Goal: Task Accomplishment & Management: Manage account settings

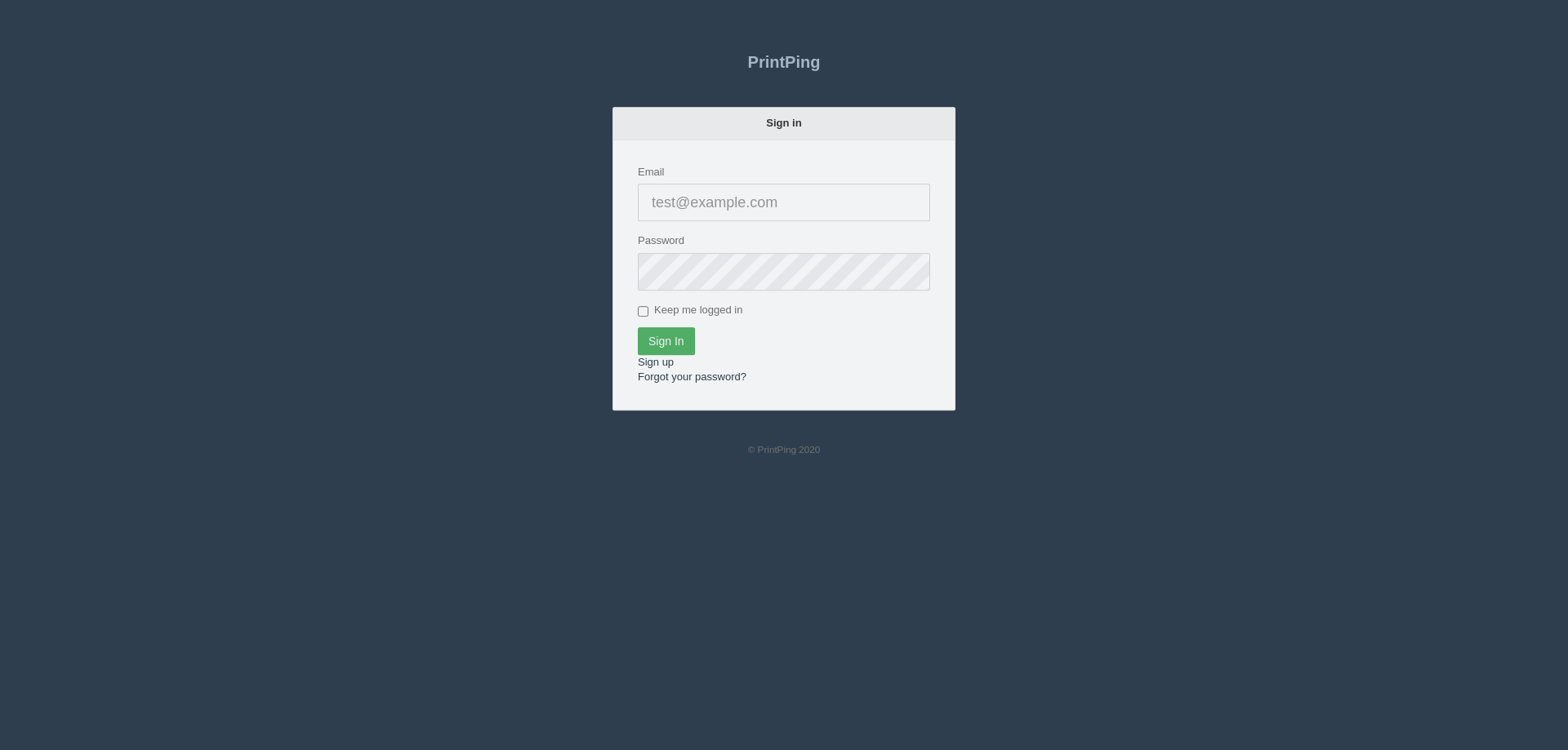
type input "[EMAIL_ADDRESS][DOMAIN_NAME]"
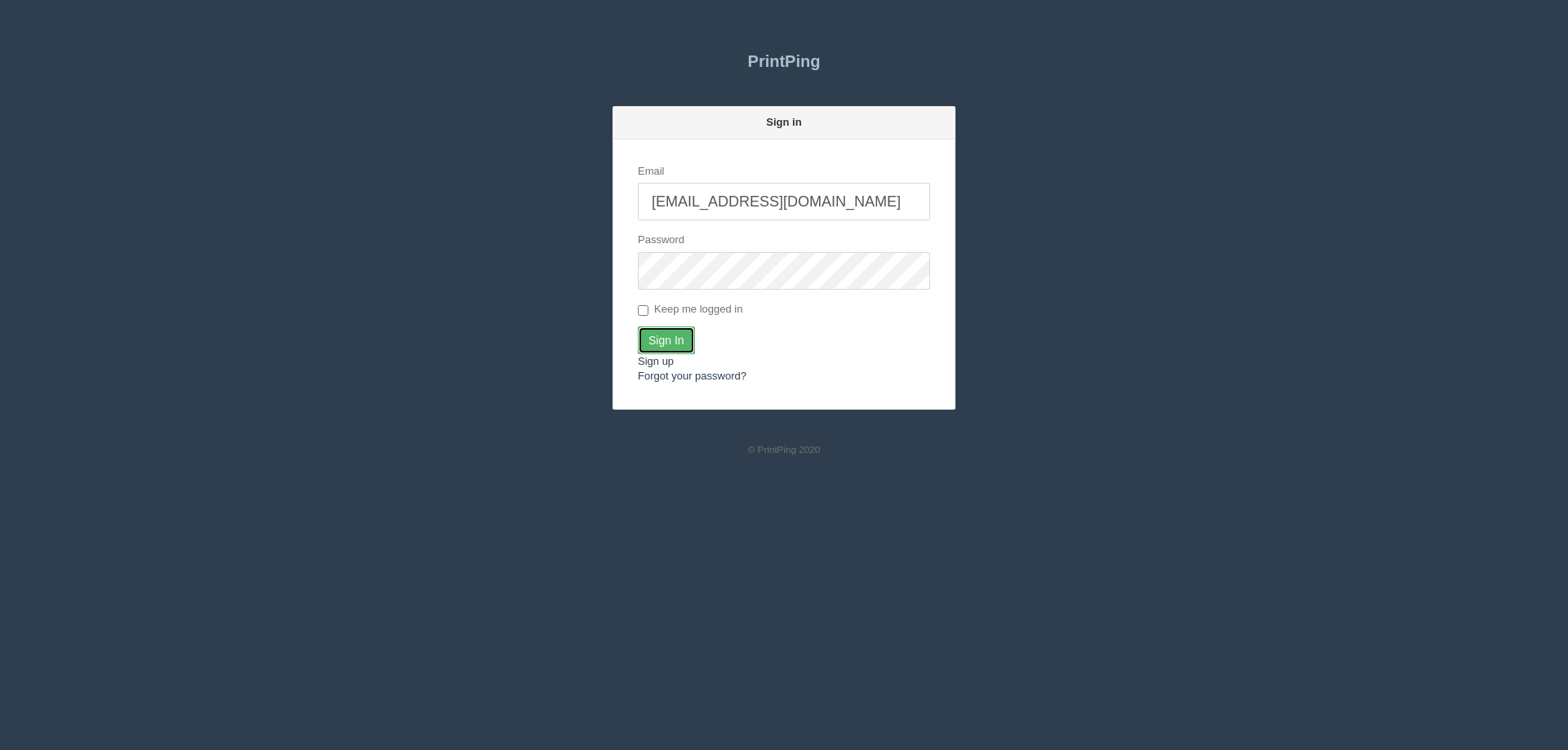
click at [672, 347] on input "Sign In" at bounding box center [666, 340] width 57 height 27
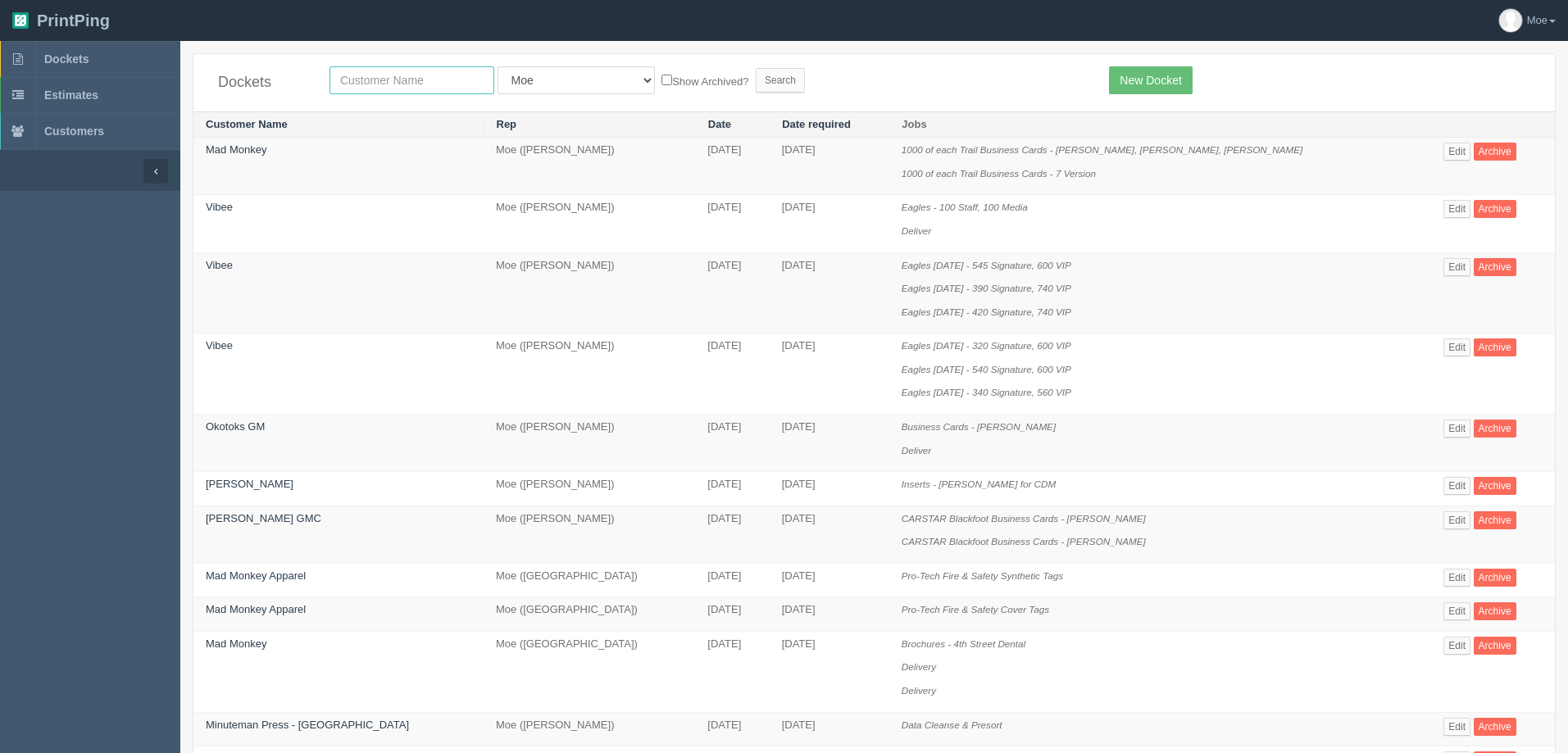
click at [406, 79] on input "text" at bounding box center [412, 80] width 165 height 27
type input "process"
click at [756, 72] on input "Search" at bounding box center [780, 80] width 49 height 25
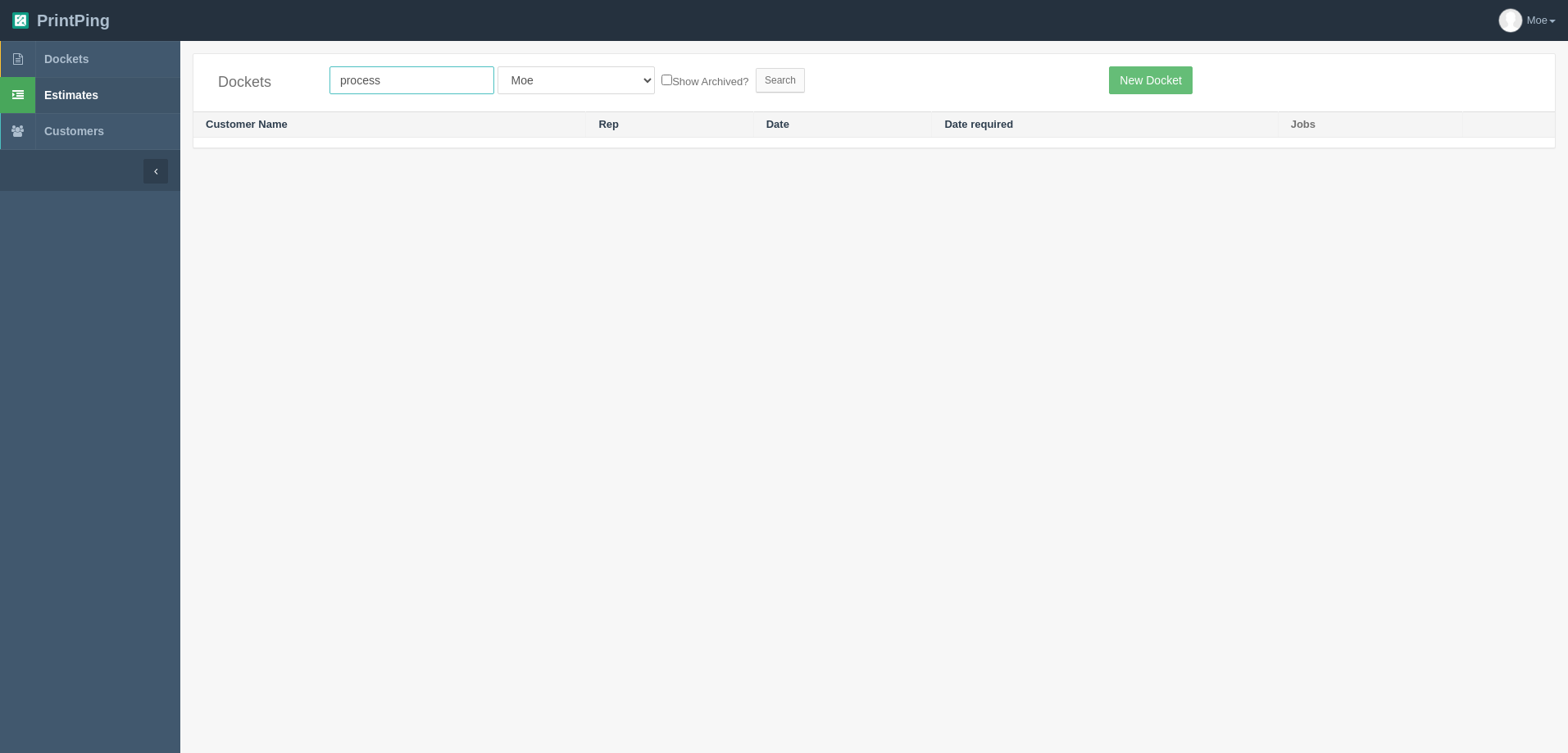
drag, startPoint x: 441, startPoint y: 76, endPoint x: 0, endPoint y: 94, distance: 441.4
click at [0, 94] on section "Dockets Estimates Customers" at bounding box center [784, 417] width 1568 height 753
type input "tile"
click at [756, 77] on input "Search" at bounding box center [780, 80] width 49 height 25
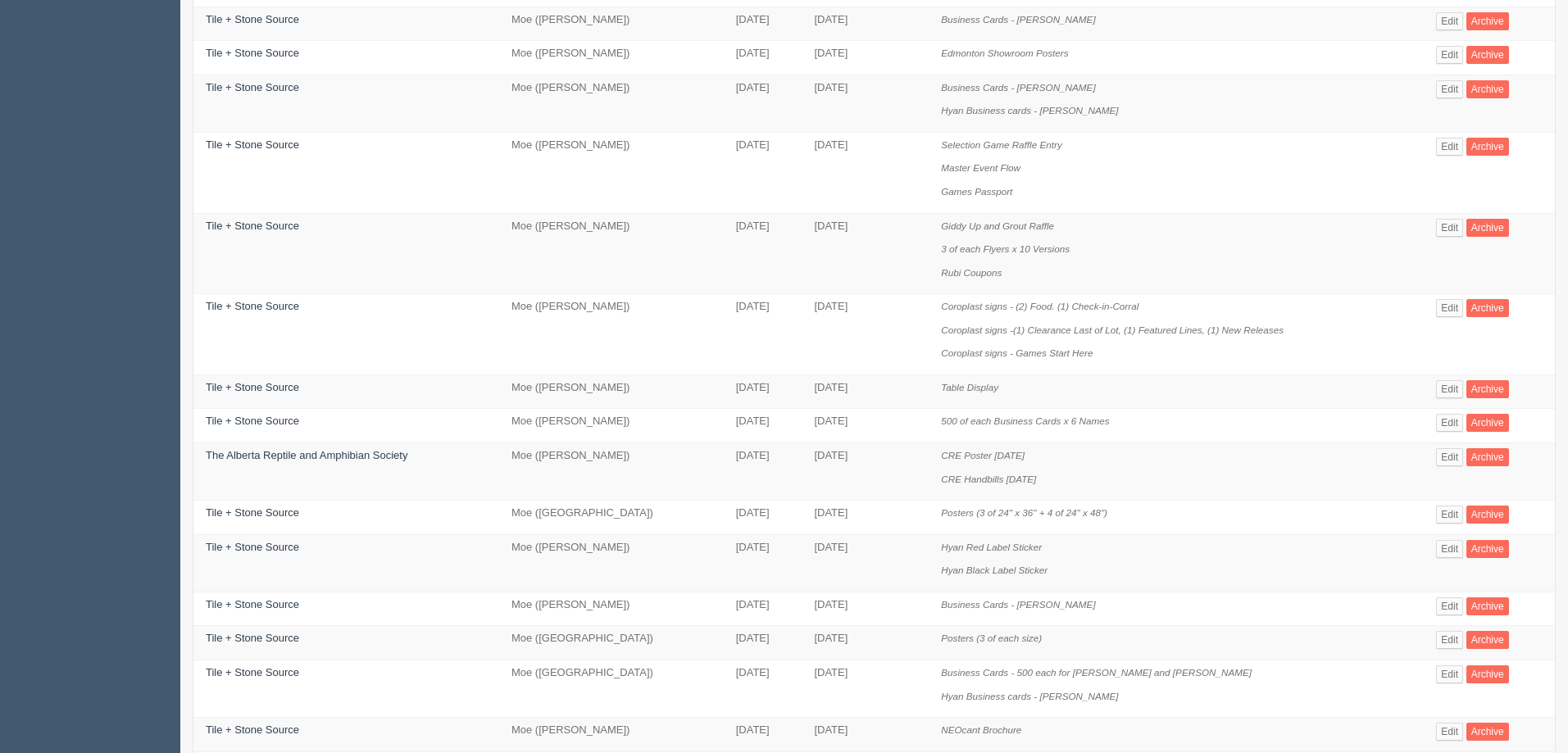
scroll to position [328, 0]
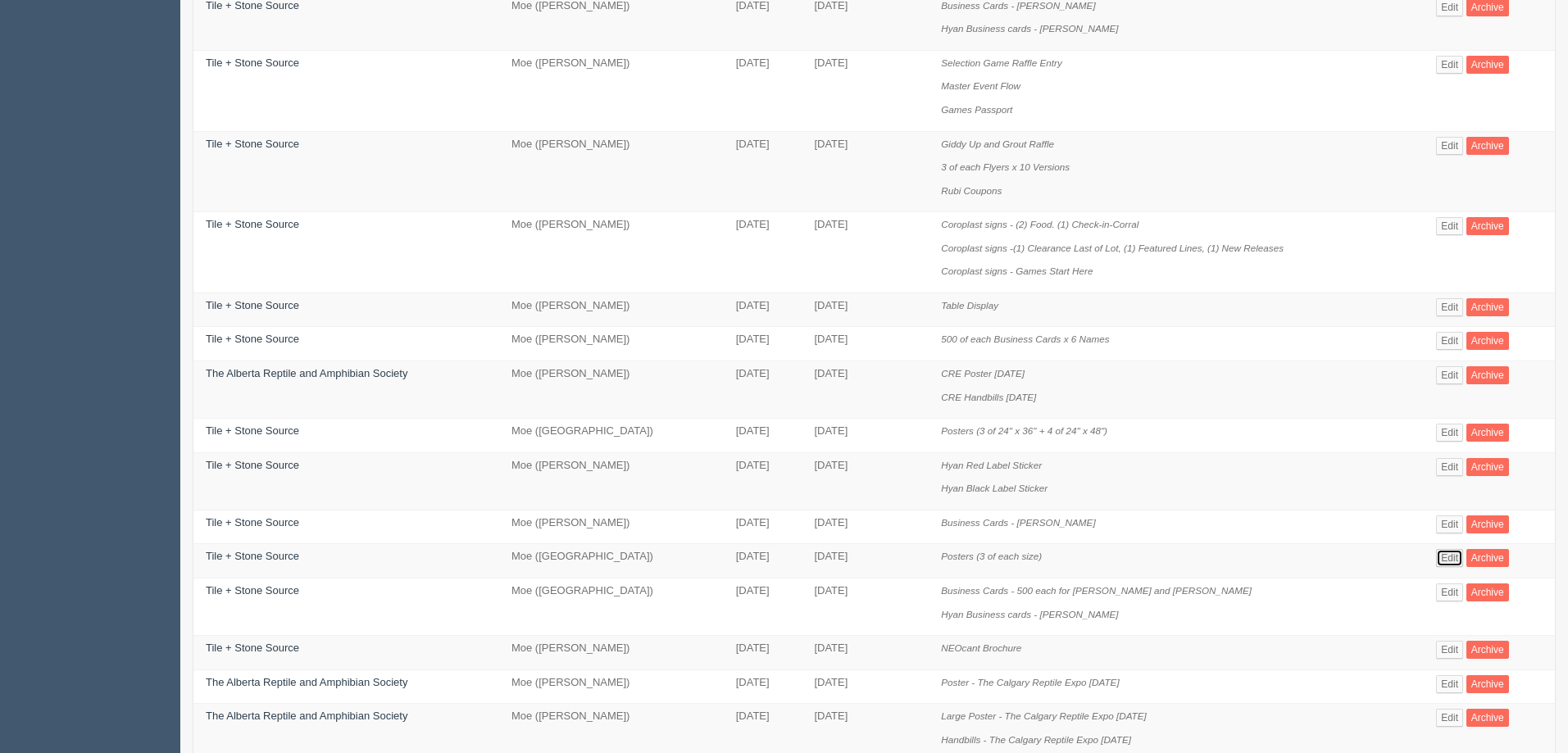
click at [1449, 560] on link "Edit" at bounding box center [1449, 557] width 27 height 18
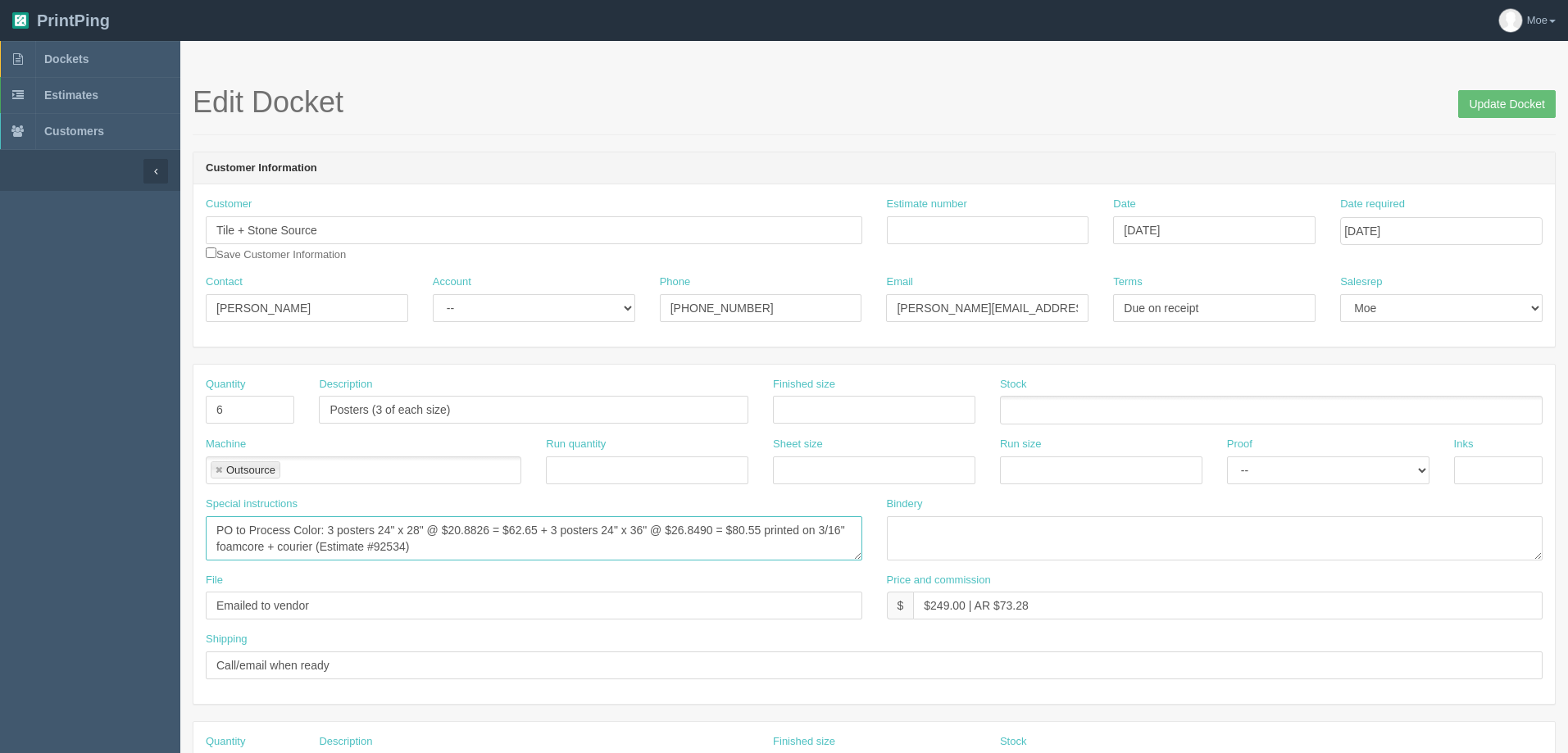
drag, startPoint x: 322, startPoint y: 548, endPoint x: 406, endPoint y: 546, distance: 84.0
click at [406, 546] on textarea "PO to Process Color: 3 posters 24" x 28" @ $20.8826 = $62.65 + 3 posters 24" x …" at bounding box center [534, 538] width 657 height 45
click at [54, 58] on span "Dockets" at bounding box center [67, 58] width 45 height 13
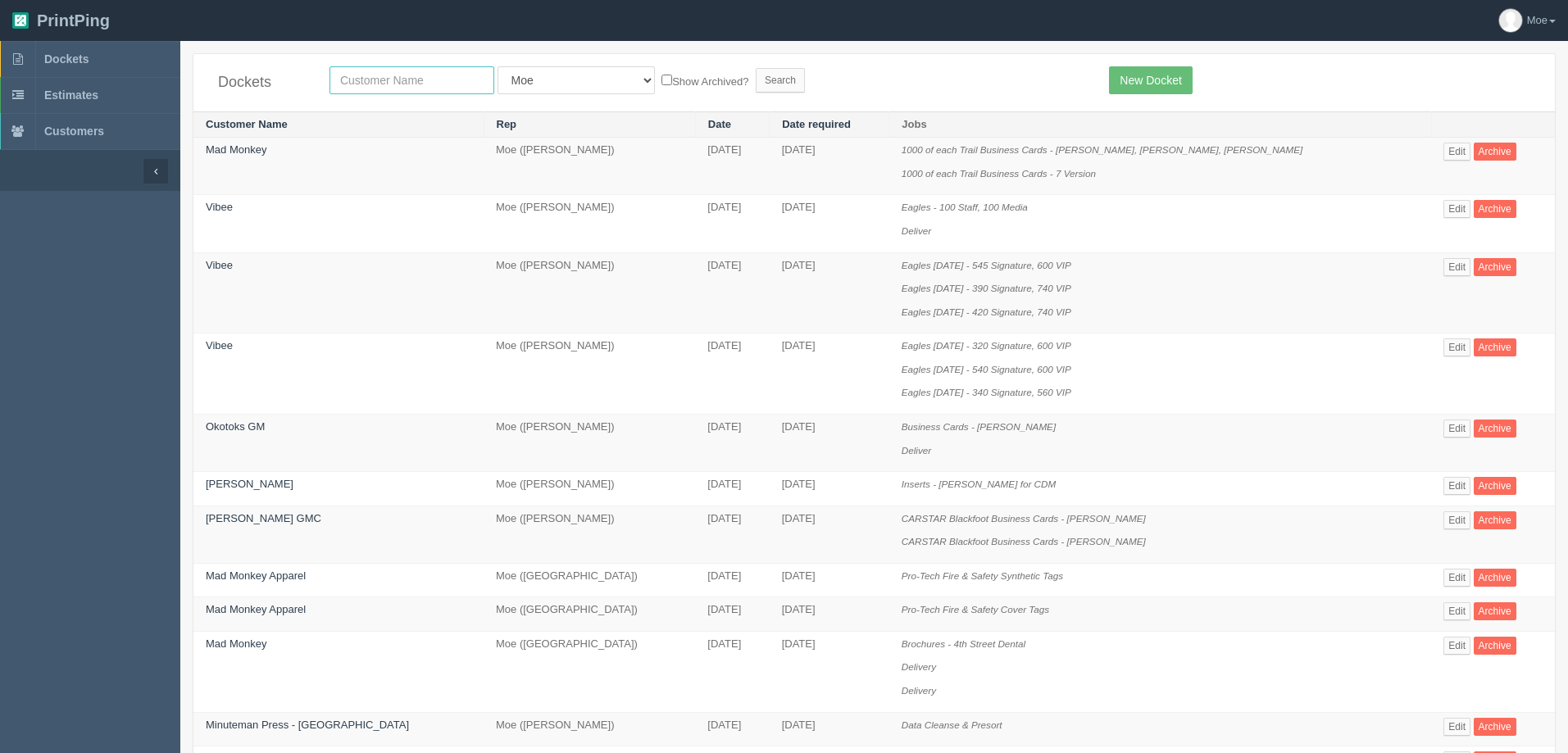
click at [401, 84] on input "text" at bounding box center [412, 80] width 165 height 27
type input "olds"
click at [756, 81] on input "Search" at bounding box center [780, 80] width 49 height 25
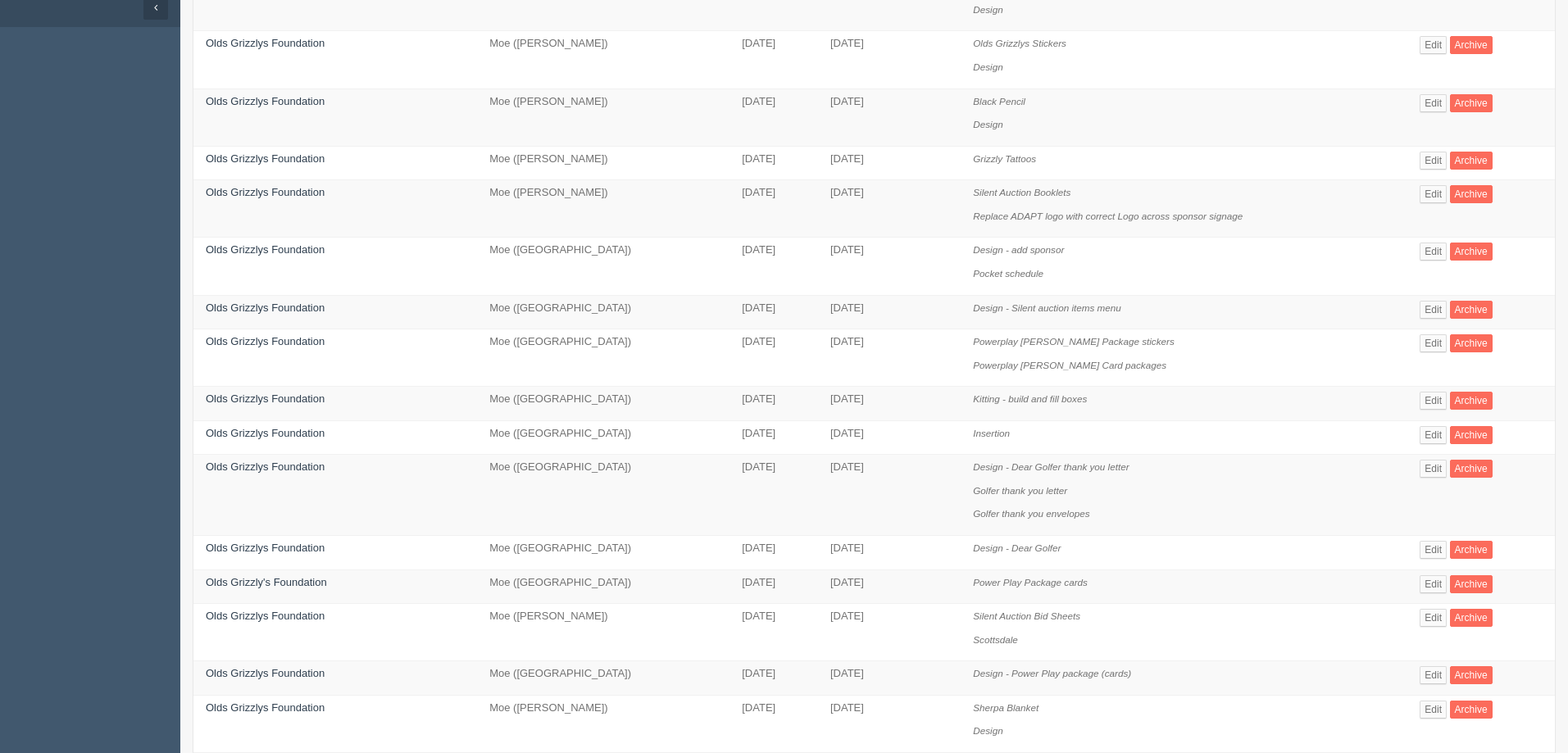
scroll to position [574, 0]
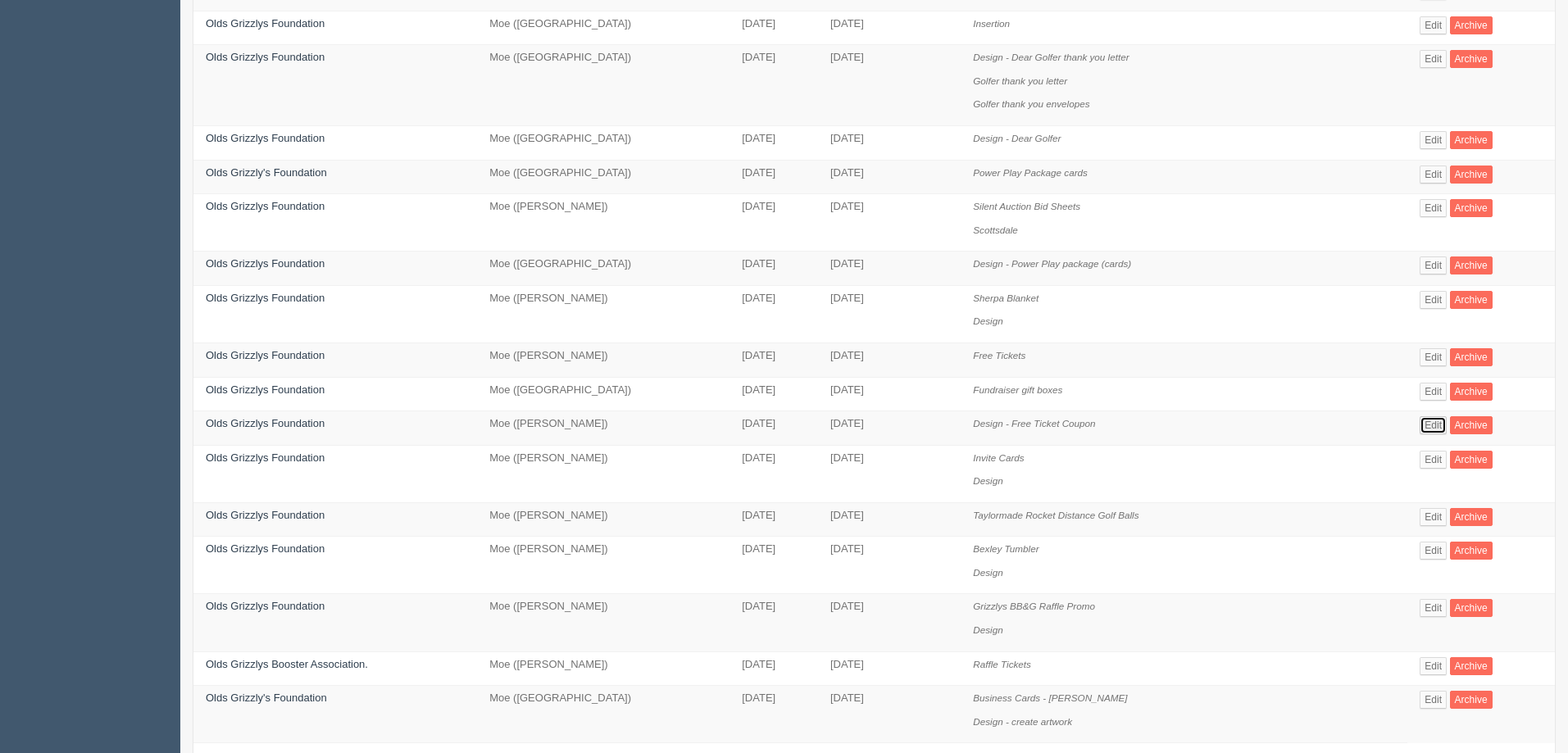
click at [1424, 424] on link "Edit" at bounding box center [1432, 425] width 27 height 18
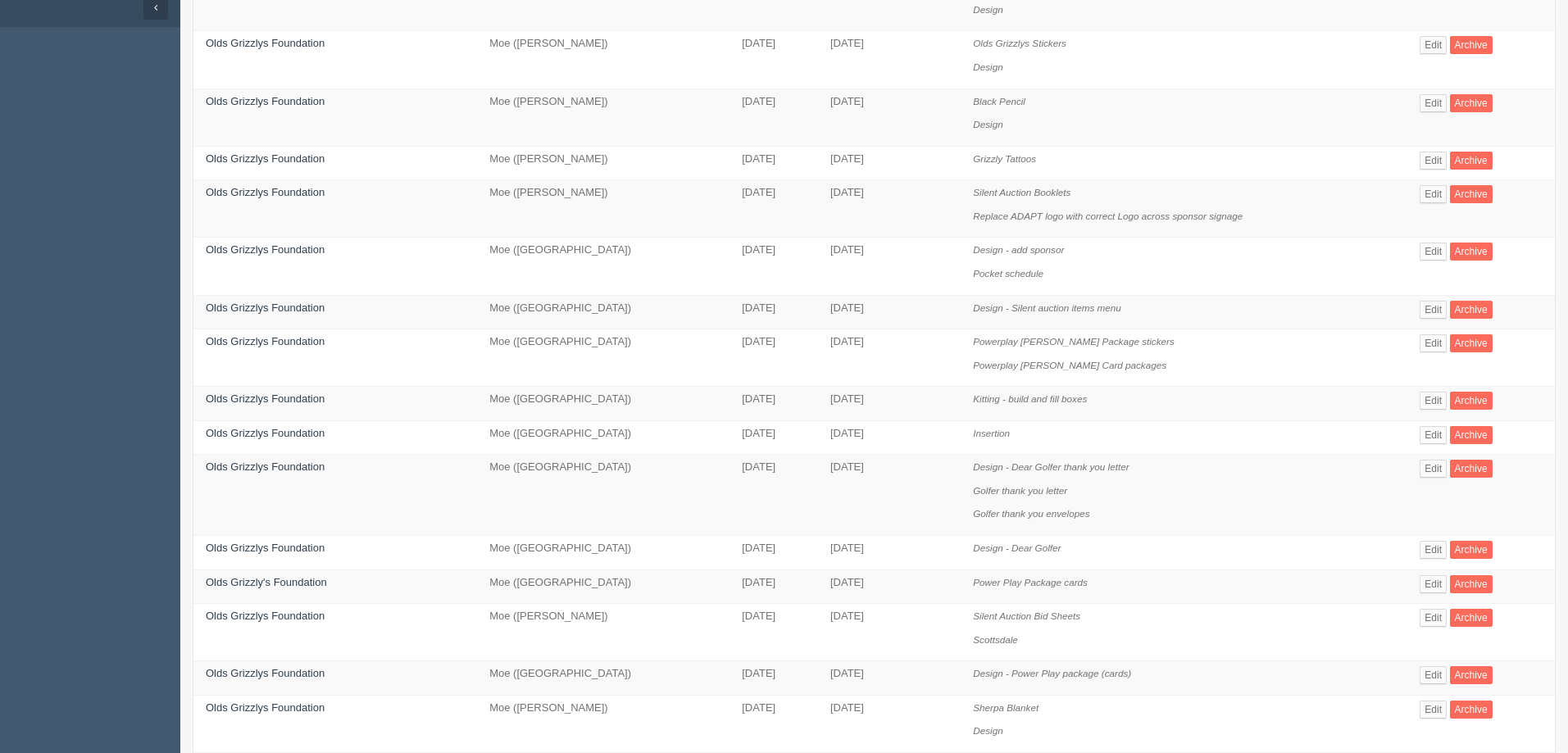
scroll to position [574, 0]
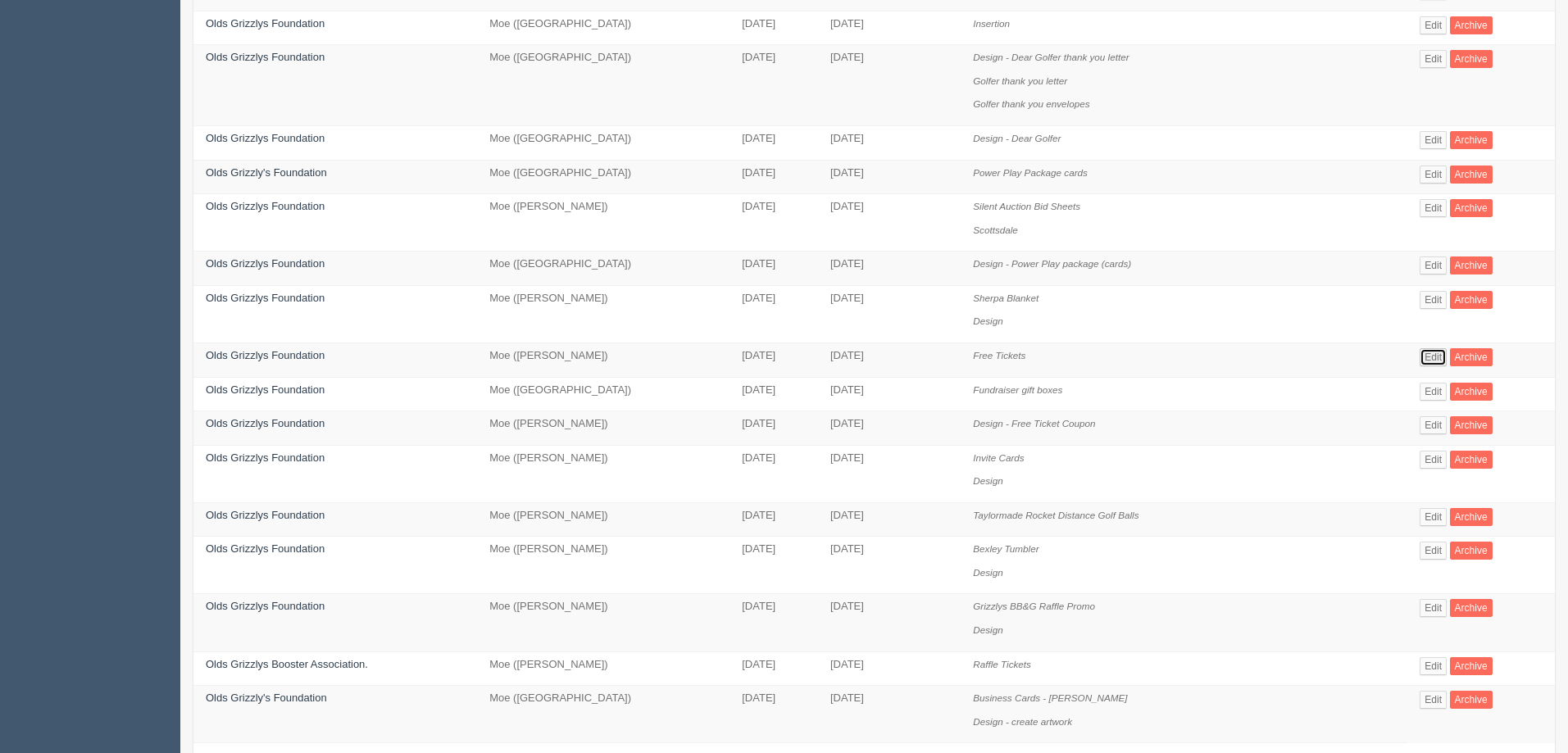
click at [1435, 353] on link "Edit" at bounding box center [1432, 357] width 27 height 18
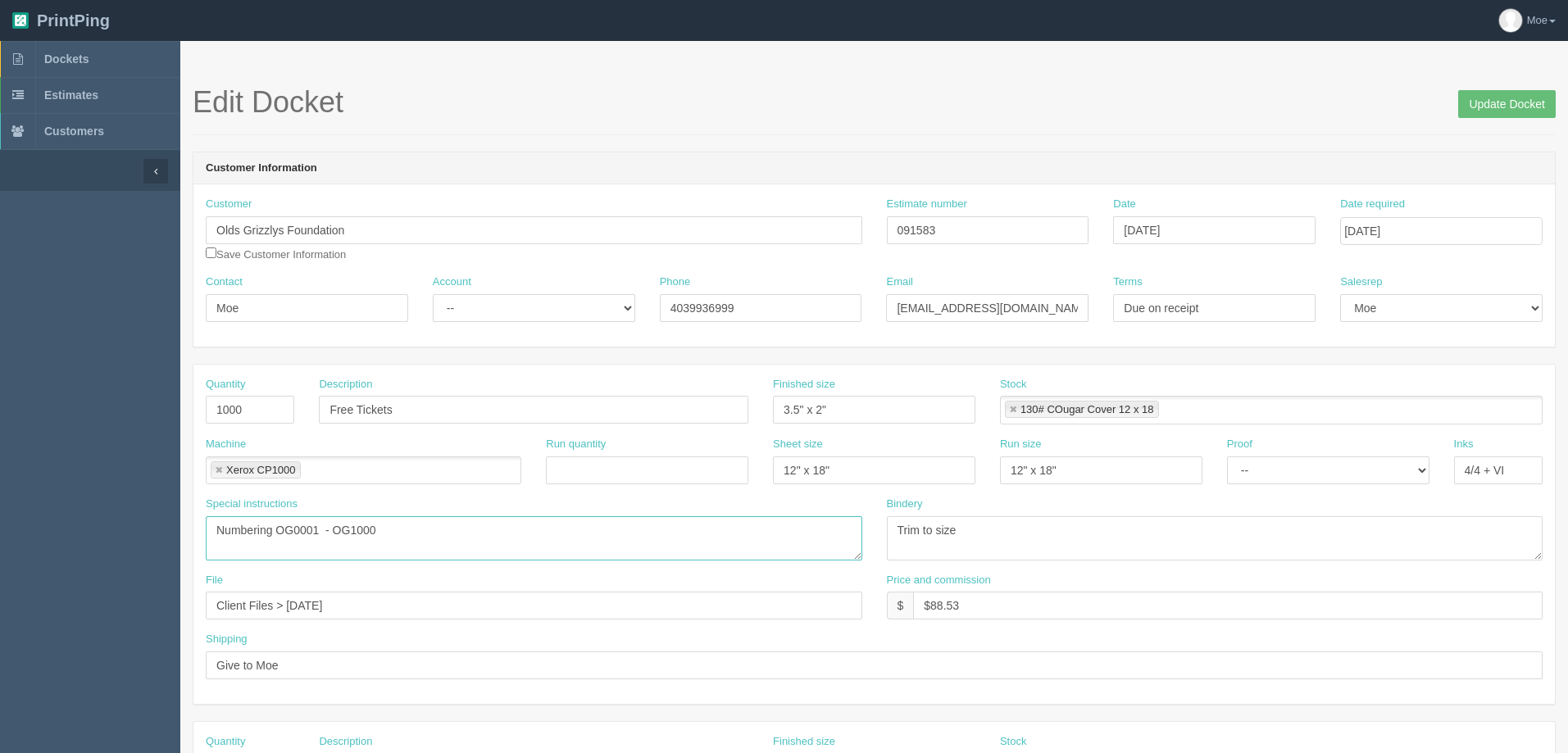
drag, startPoint x: 392, startPoint y: 531, endPoint x: 277, endPoint y: 528, distance: 115.0
click at [277, 528] on textarea "Numbering OG0001 - OG1000" at bounding box center [534, 538] width 657 height 45
